Goal: Find specific page/section: Find specific page/section

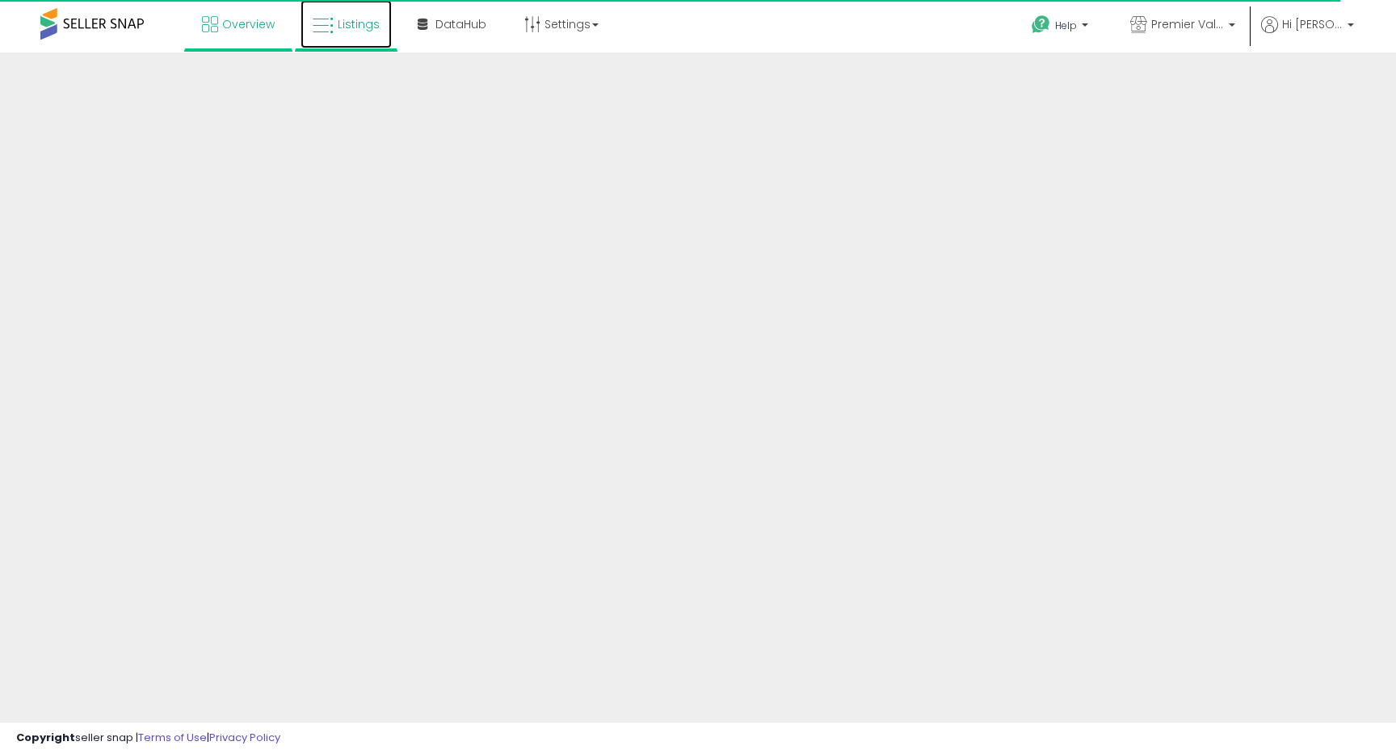
click at [336, 34] on link "Listings" at bounding box center [345, 24] width 91 height 48
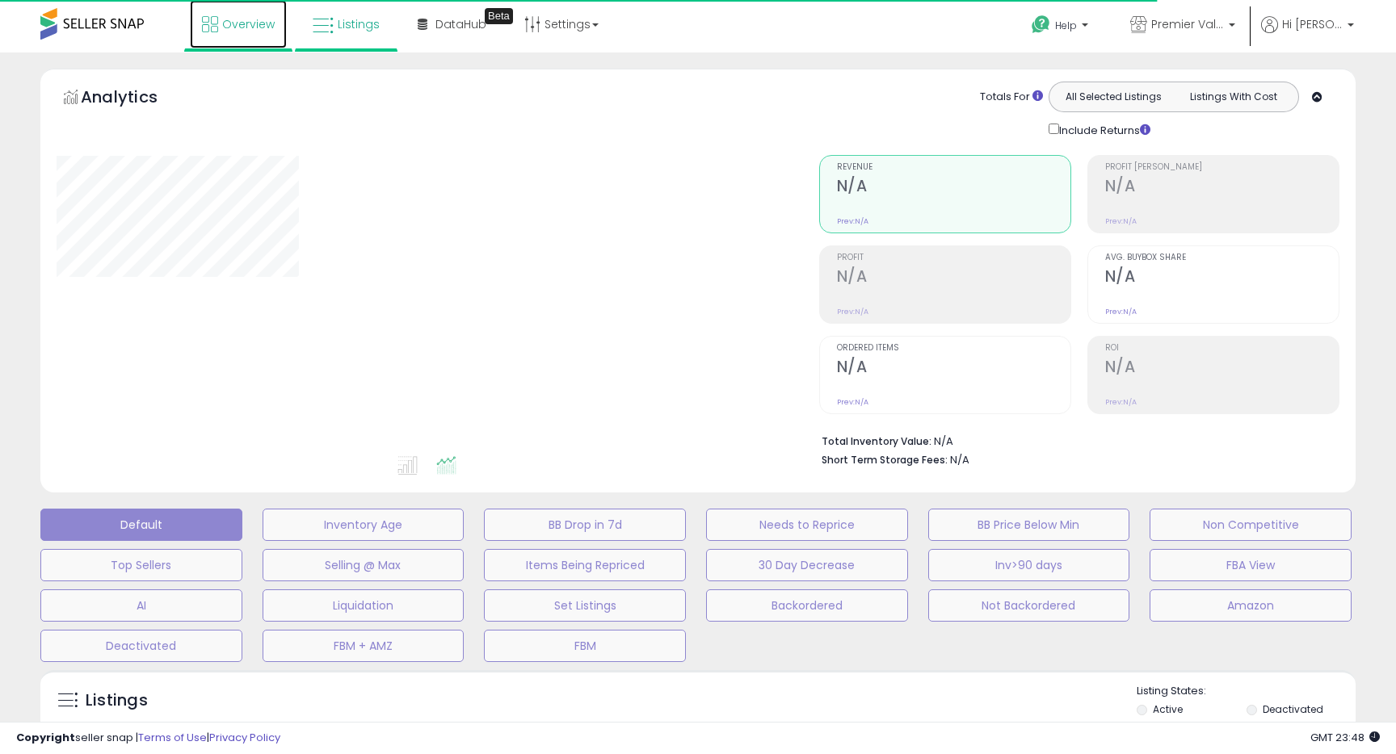
click at [272, 30] on span "Overview" at bounding box center [248, 24] width 53 height 16
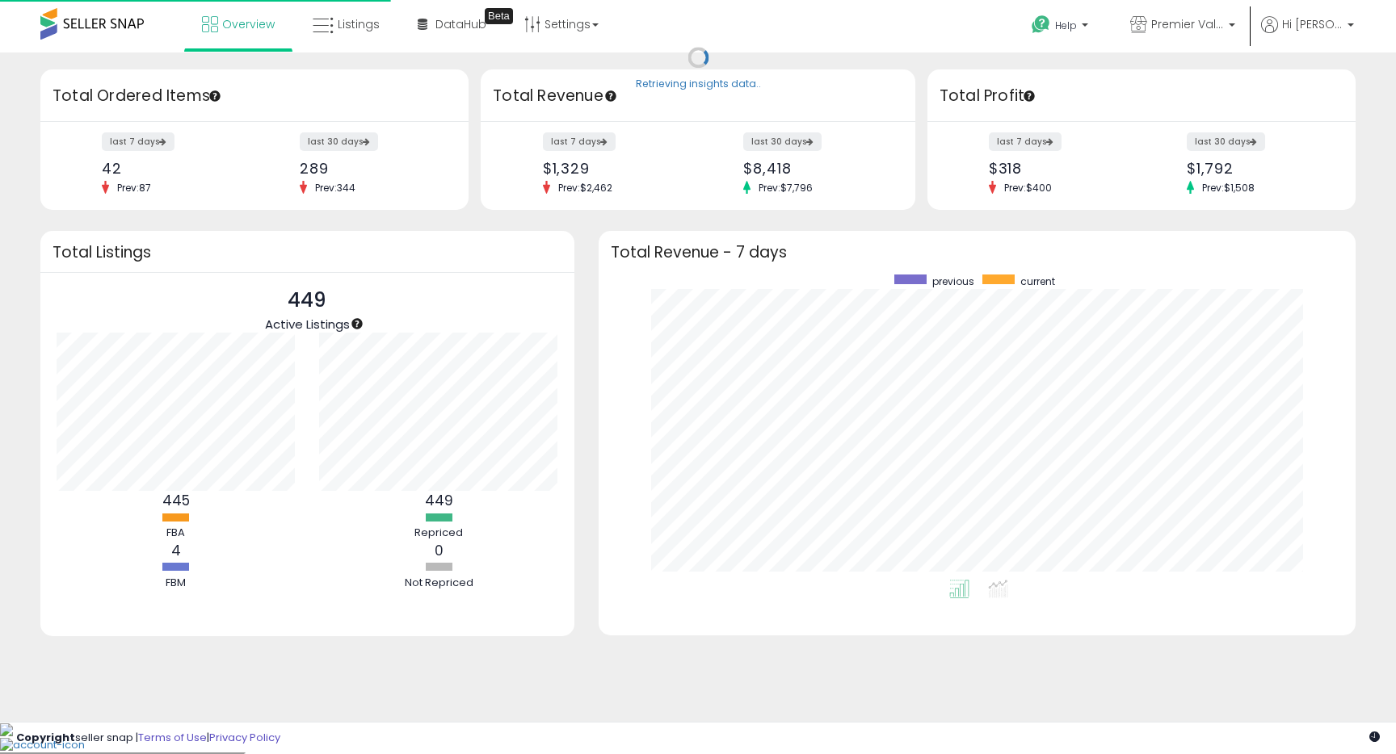
scroll to position [305, 725]
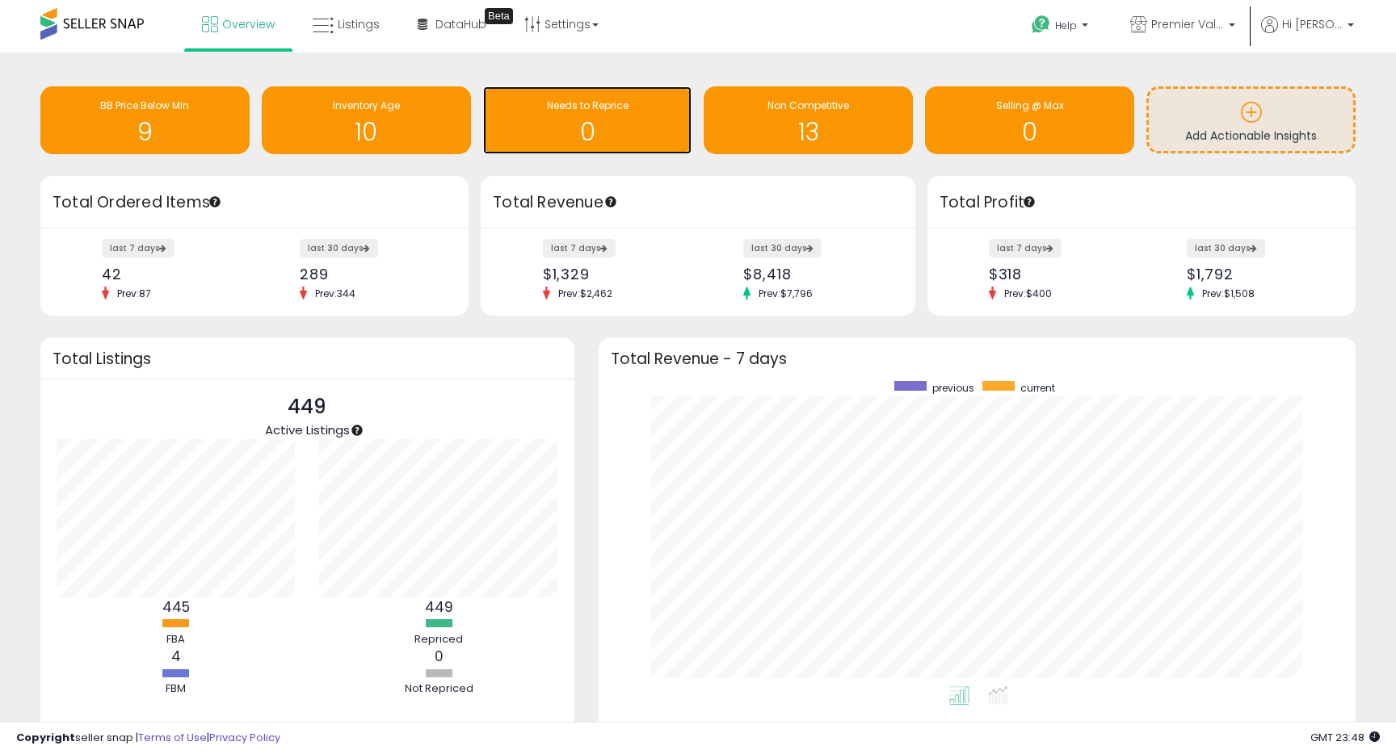
click at [615, 116] on div "0" at bounding box center [587, 122] width 193 height 47
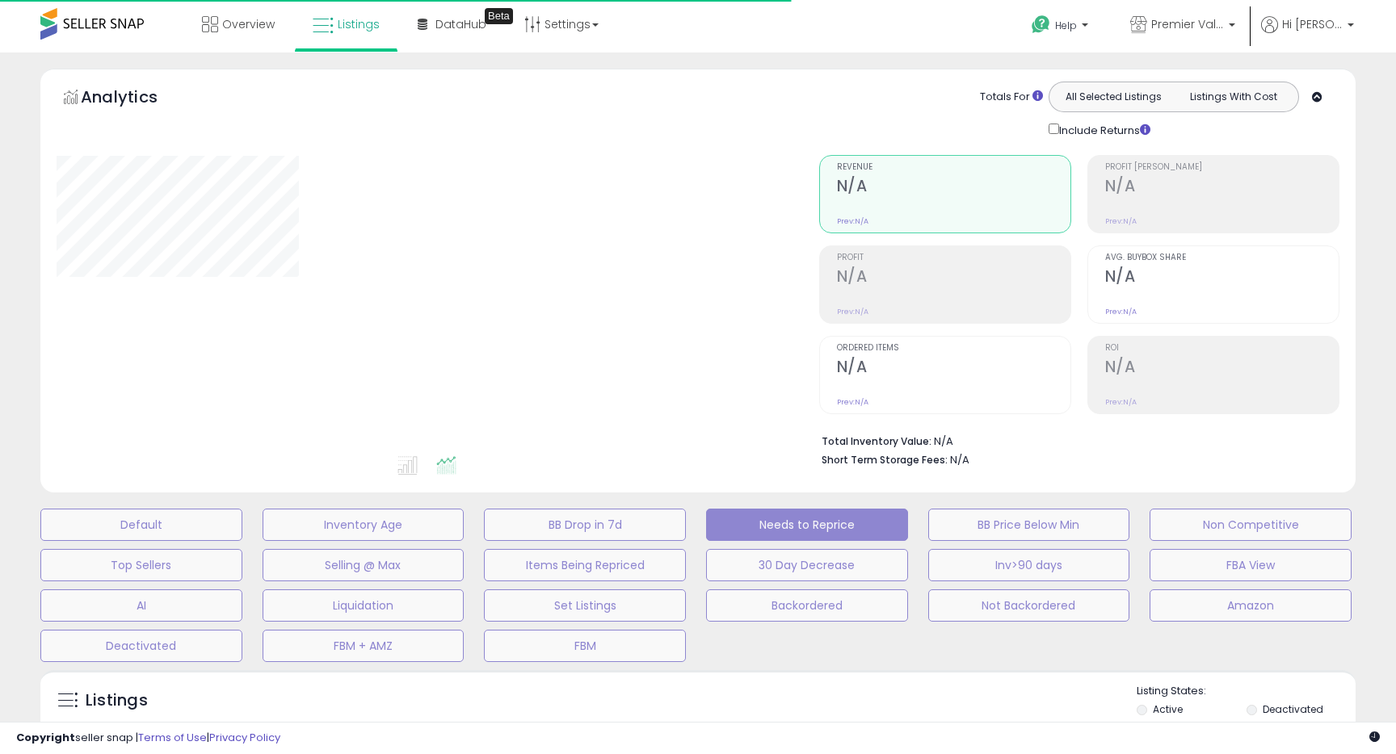
select select "**"
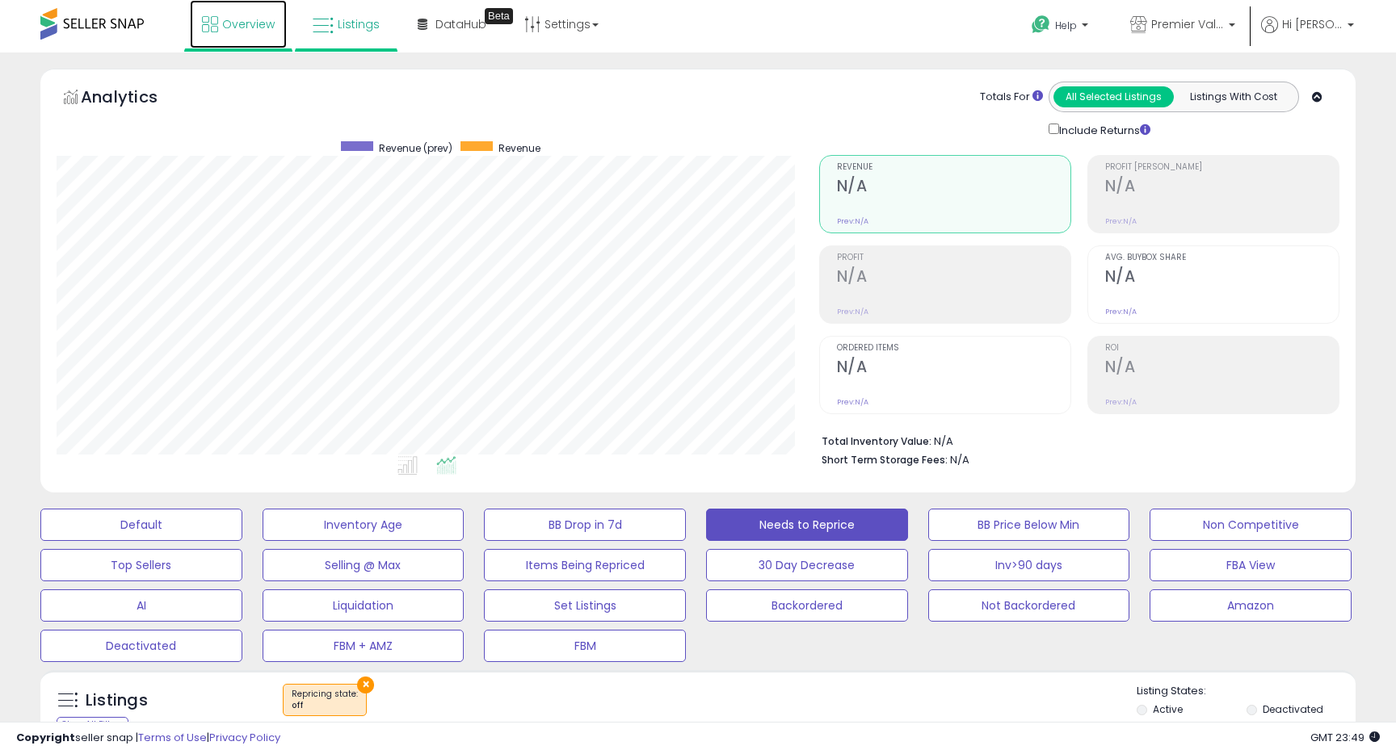
click at [240, 33] on link "Overview" at bounding box center [238, 24] width 97 height 48
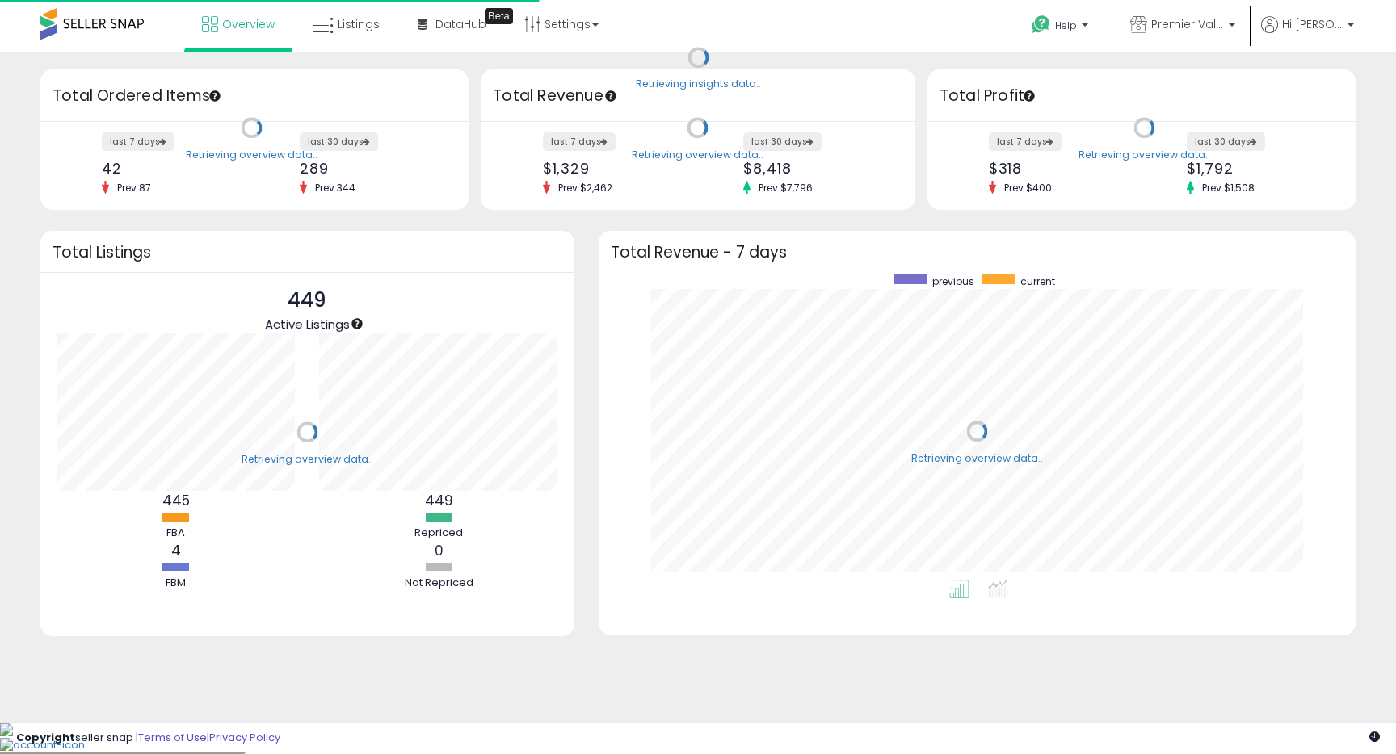
scroll to position [305, 725]
